Goal: Obtain resource: Download file/media

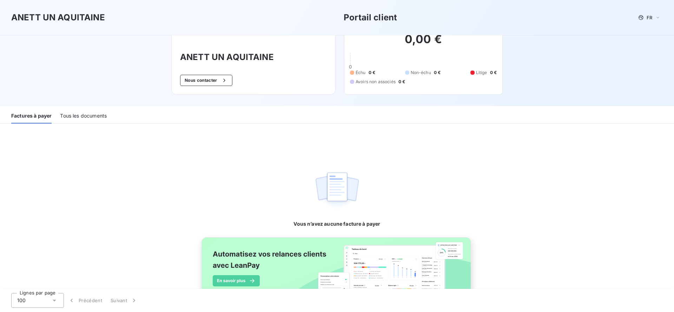
scroll to position [20, 0]
click at [41, 117] on div "Factures à payer" at bounding box center [31, 117] width 40 height 15
click at [43, 118] on div "Factures à payer" at bounding box center [31, 117] width 40 height 15
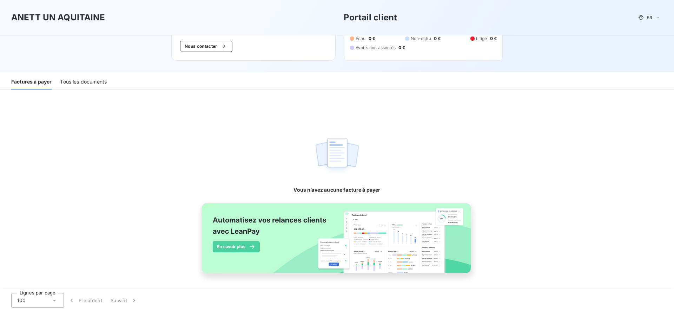
scroll to position [0, 0]
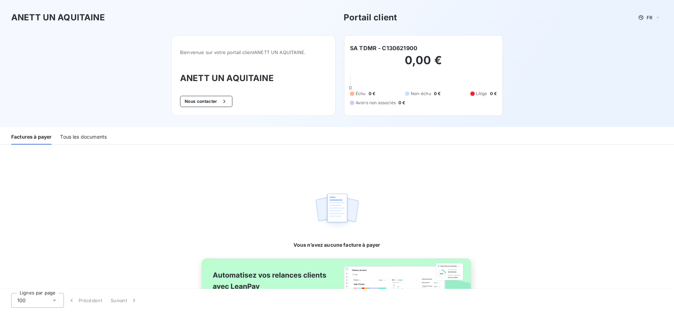
click at [365, 49] on h6 "SA TDMR - C130621900" at bounding box center [383, 48] width 67 height 8
click at [278, 50] on span "Bienvenue sur votre portail client ANETT UN [GEOGRAPHIC_DATA] ." at bounding box center [253, 53] width 147 height 6
click at [94, 139] on div "Tous les documents" at bounding box center [83, 137] width 47 height 15
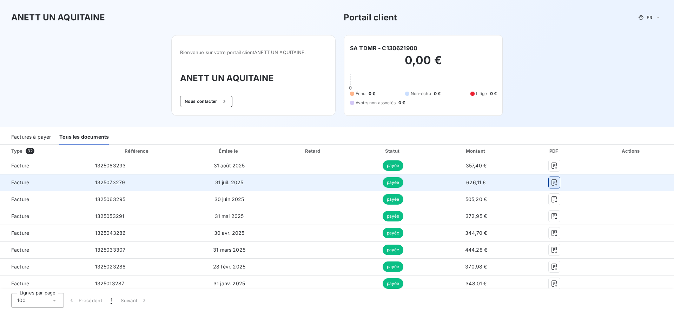
click at [552, 183] on icon "button" at bounding box center [554, 182] width 5 height 6
